Goal: Browse casually: Explore the website without a specific task or goal

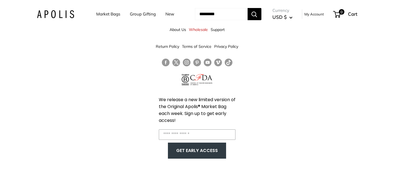
click at [114, 13] on link "Market Bags" at bounding box center [108, 14] width 24 height 8
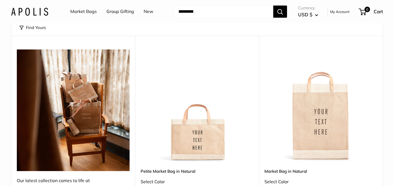
scroll to position [113, 0]
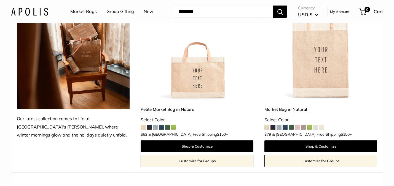
click at [0, 0] on img at bounding box center [0, 0] width 0 height 0
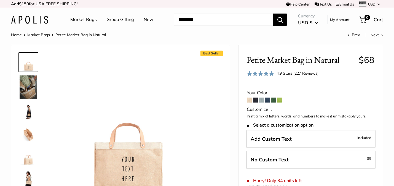
click at [120, 21] on link "Group Gifting" at bounding box center [121, 19] width 28 height 8
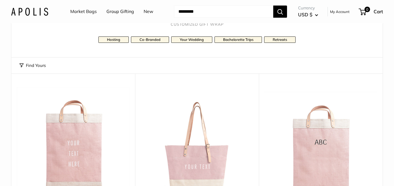
scroll to position [58, 0]
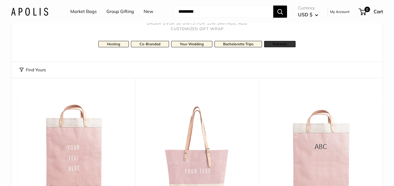
click at [286, 46] on link "Retreats" at bounding box center [279, 44] width 31 height 6
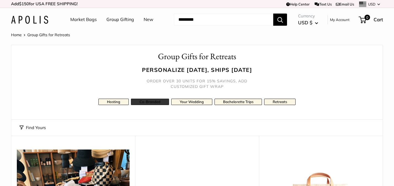
click at [148, 100] on link "Co-Branded" at bounding box center [150, 102] width 38 height 6
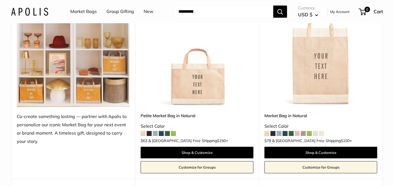
scroll to position [155, 0]
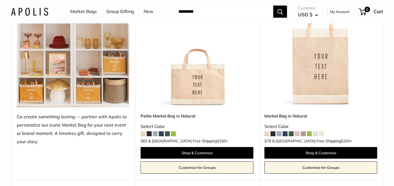
click at [0, 0] on img at bounding box center [0, 0] width 0 height 0
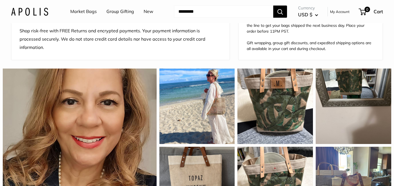
scroll to position [166, 0]
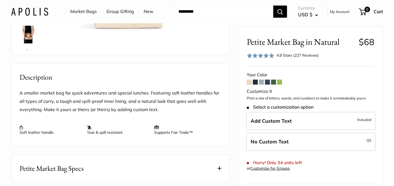
click at [219, 168] on span at bounding box center [220, 168] width 4 height 4
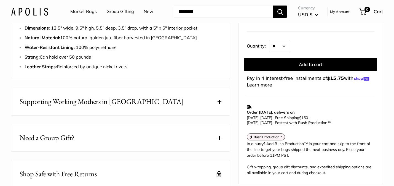
scroll to position [322, 0]
